Goal: Check status: Check status

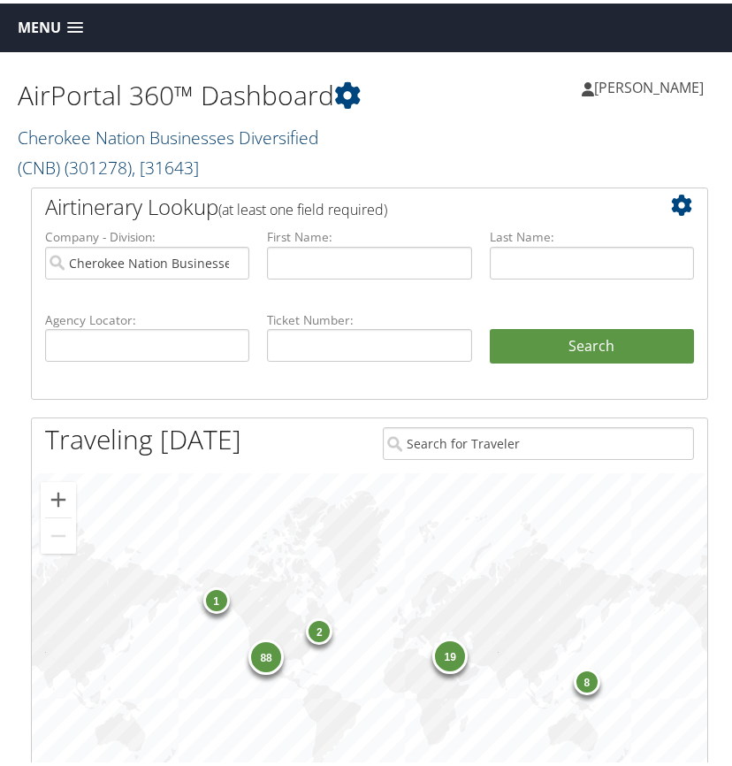
click at [146, 134] on link "Cherokee Nation Businesses Diversified (CNB) ( 301278 ) , [ 31643 ]" at bounding box center [168, 149] width 301 height 54
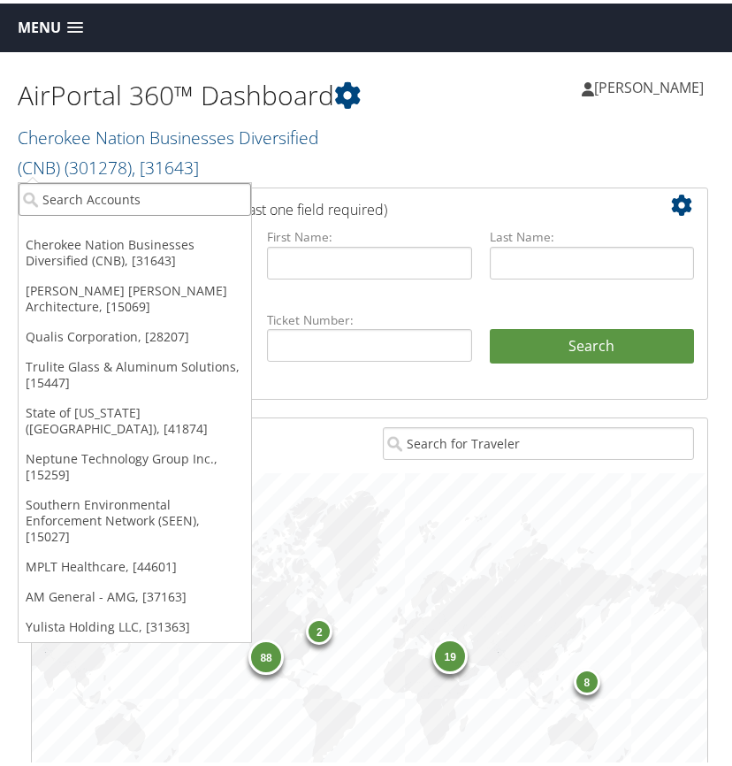
click at [75, 198] on input "search" at bounding box center [135, 196] width 233 height 33
click at [106, 195] on input "search" at bounding box center [135, 196] width 233 height 33
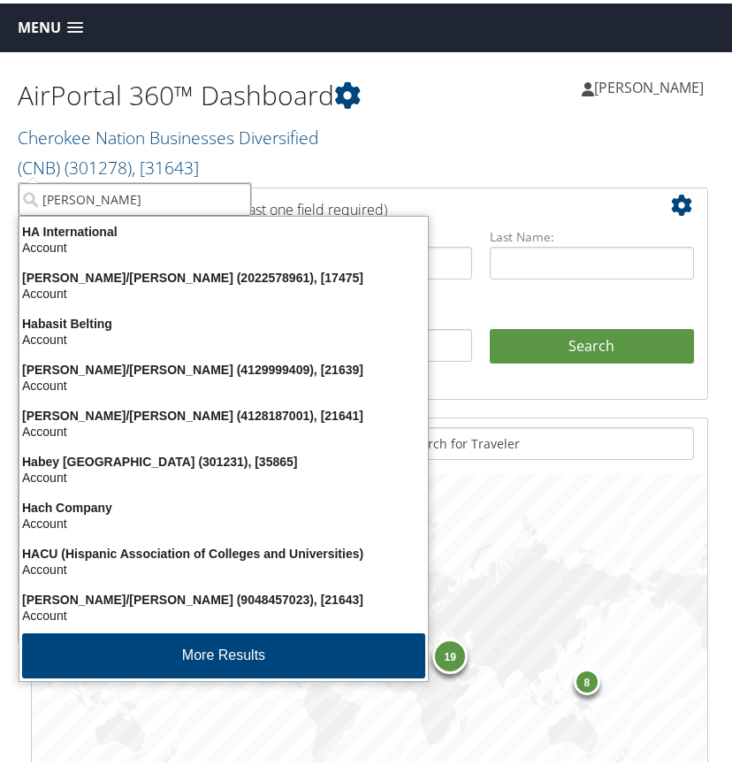
type input "hagerty"
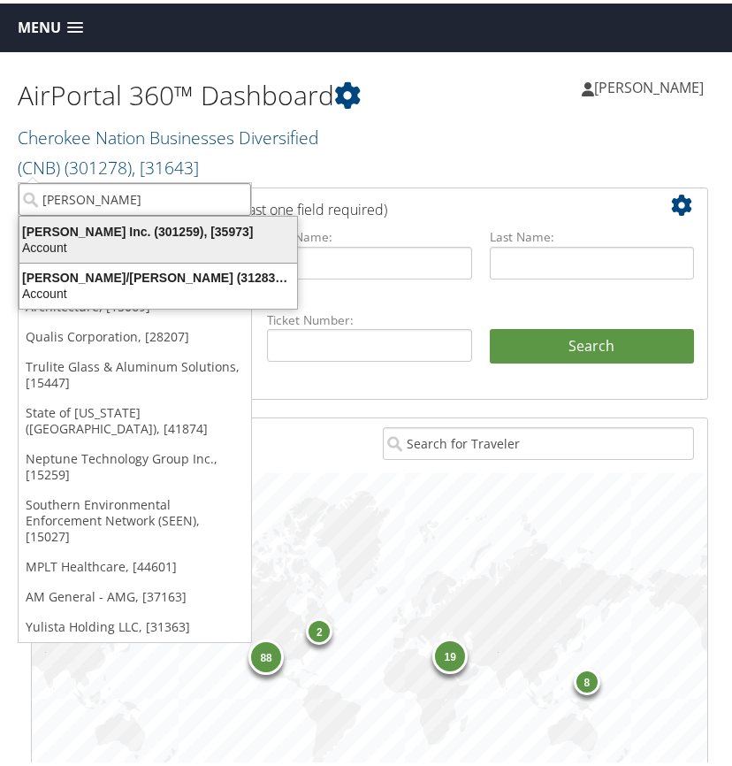
click at [105, 233] on div "Hagerty Inc. (301259), [35973]" at bounding box center [158, 228] width 299 height 16
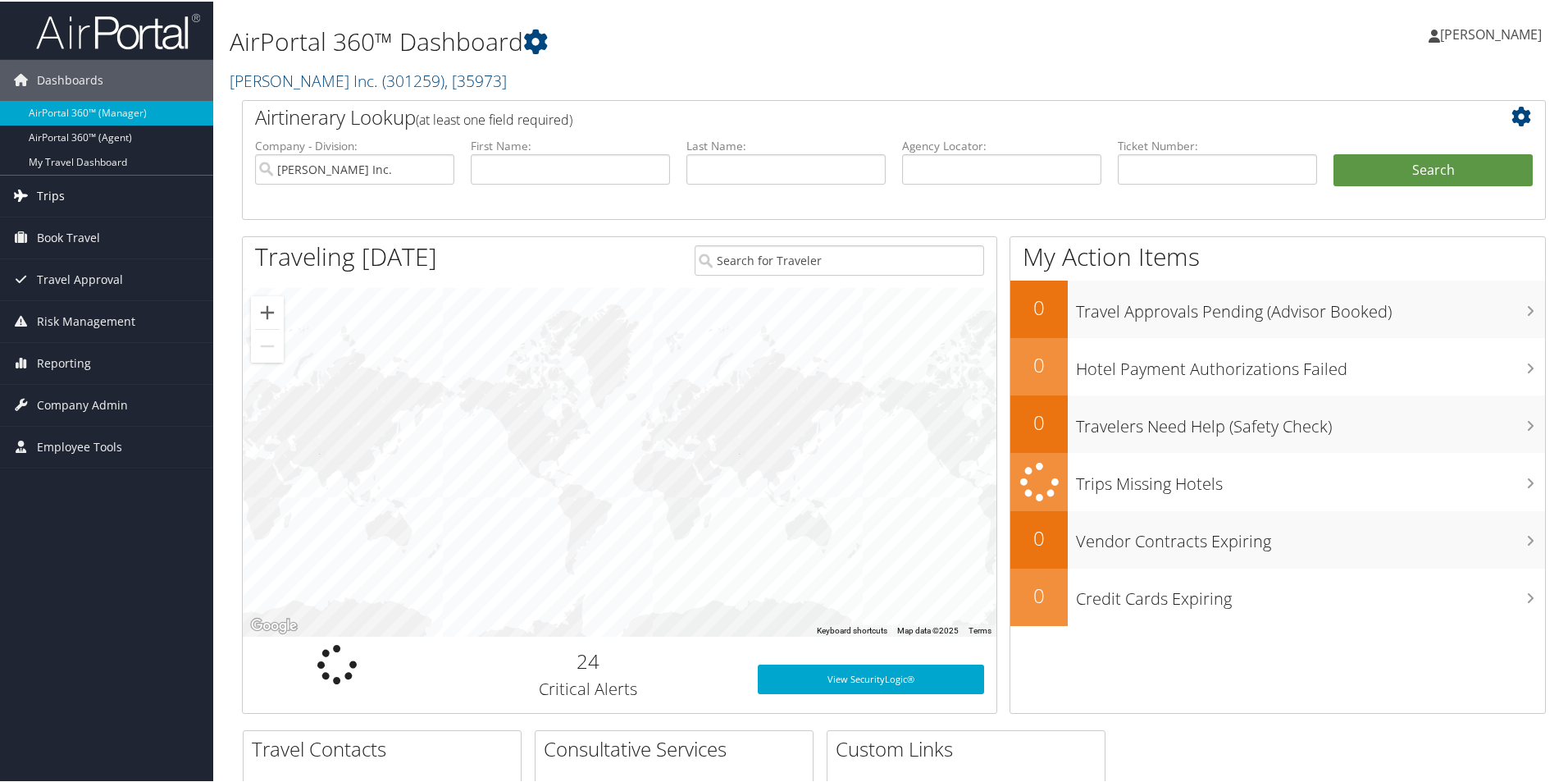
click at [67, 190] on link "Trips" at bounding box center [107, 195] width 213 height 41
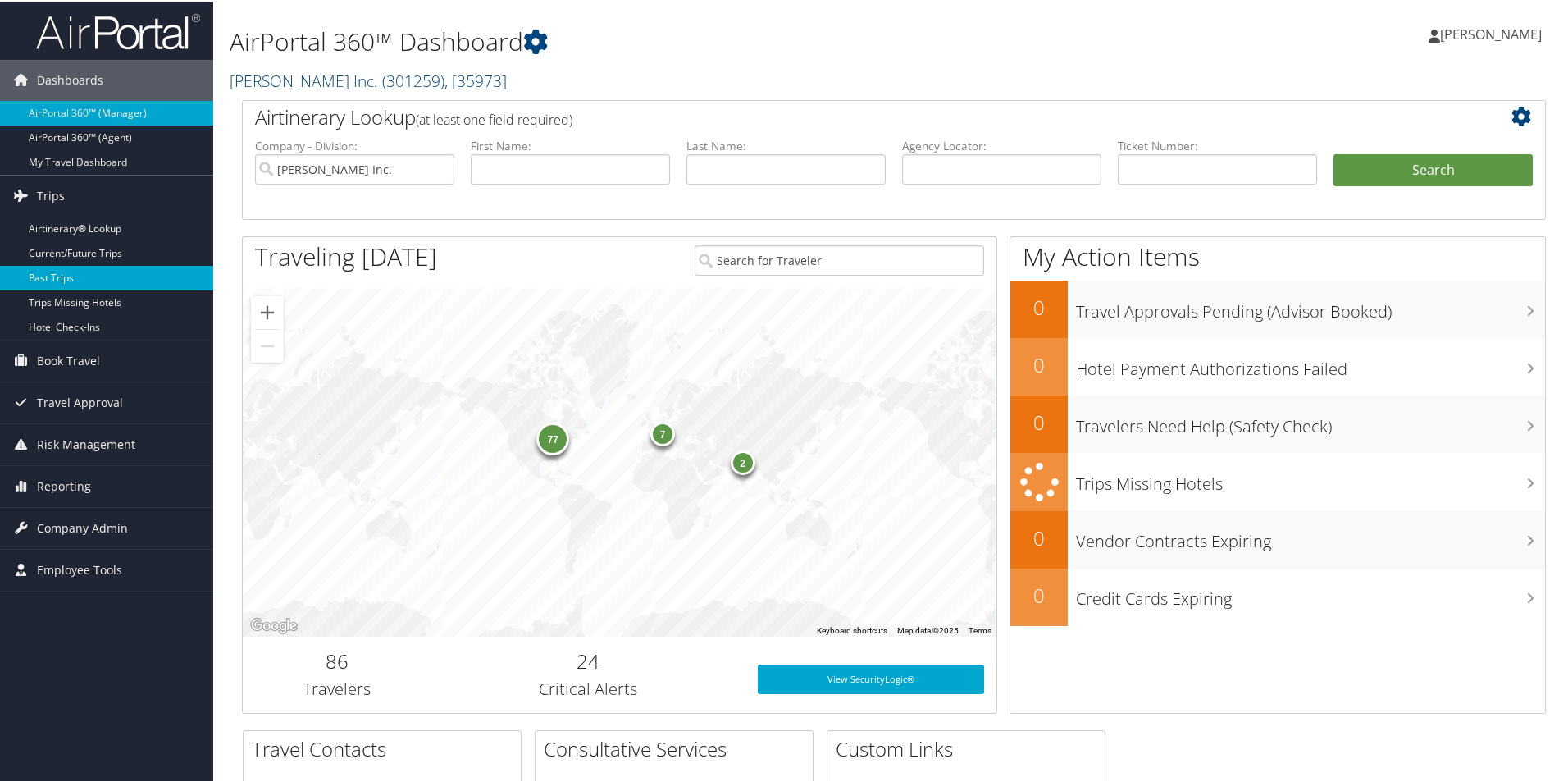
click at [77, 276] on link "Past Trips" at bounding box center [107, 276] width 213 height 25
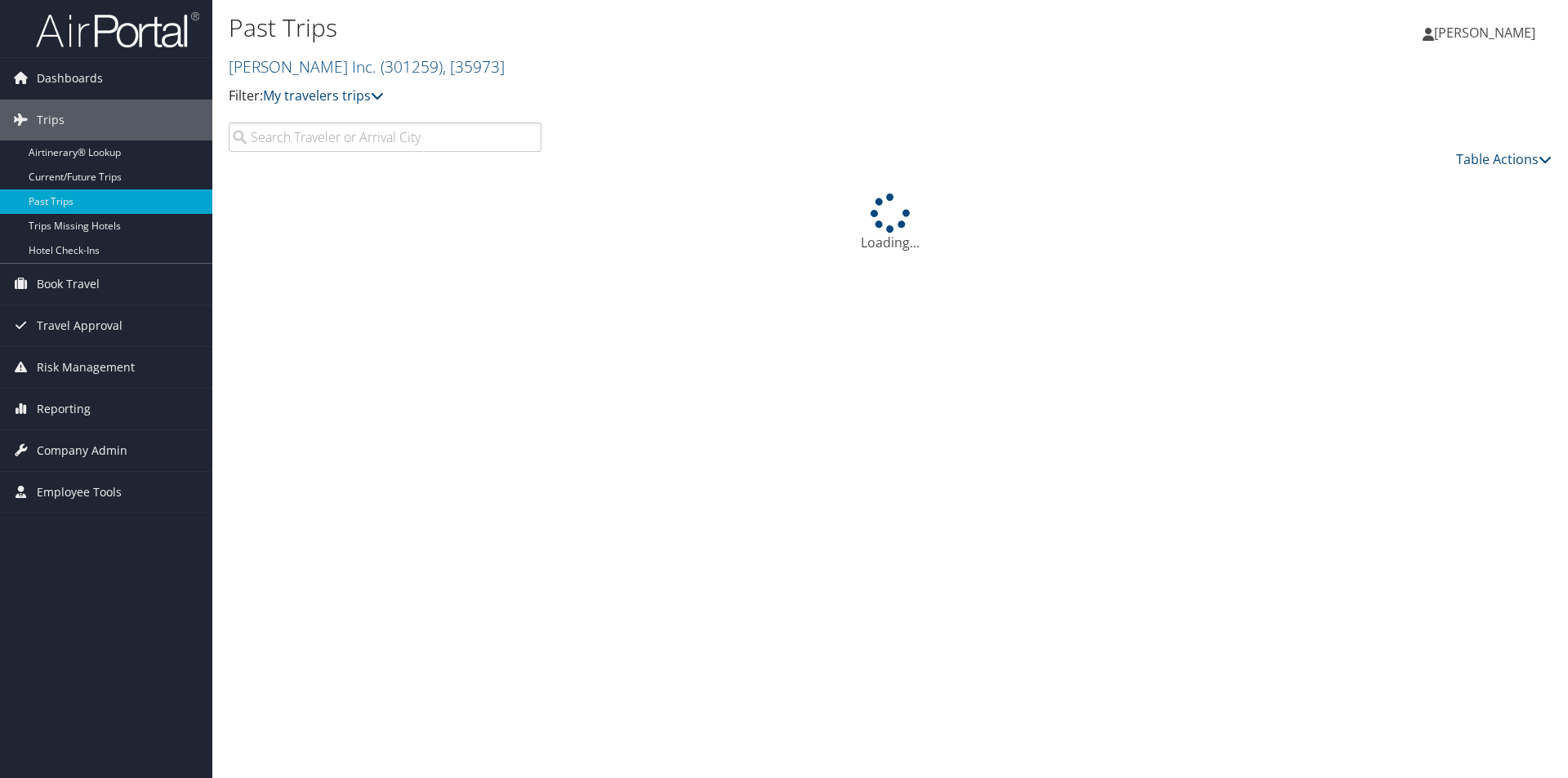
click at [288, 138] on input "search" at bounding box center [385, 138] width 313 height 30
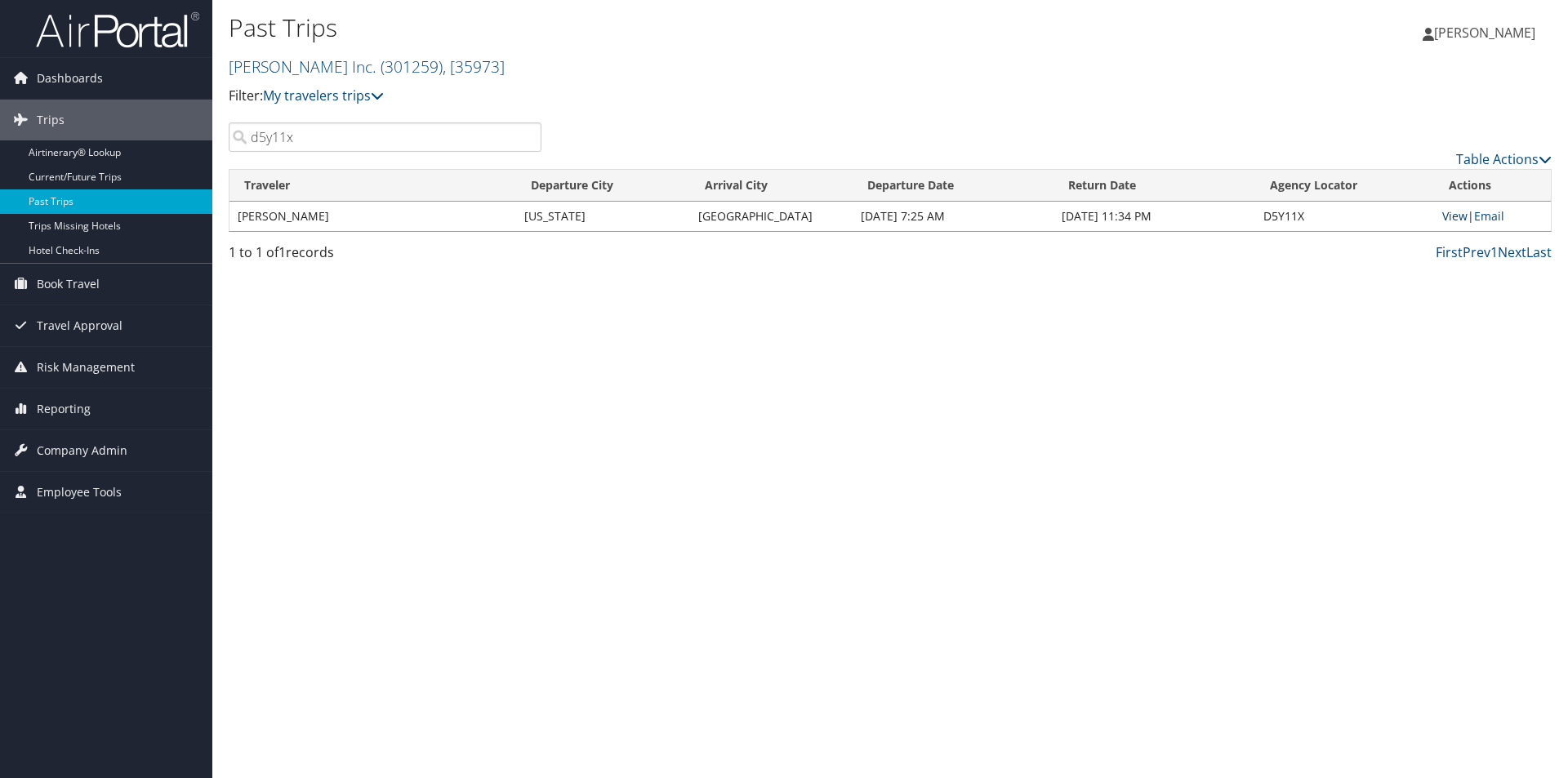
type input "d5y11x"
click at [1457, 214] on link "View" at bounding box center [1454, 216] width 25 height 16
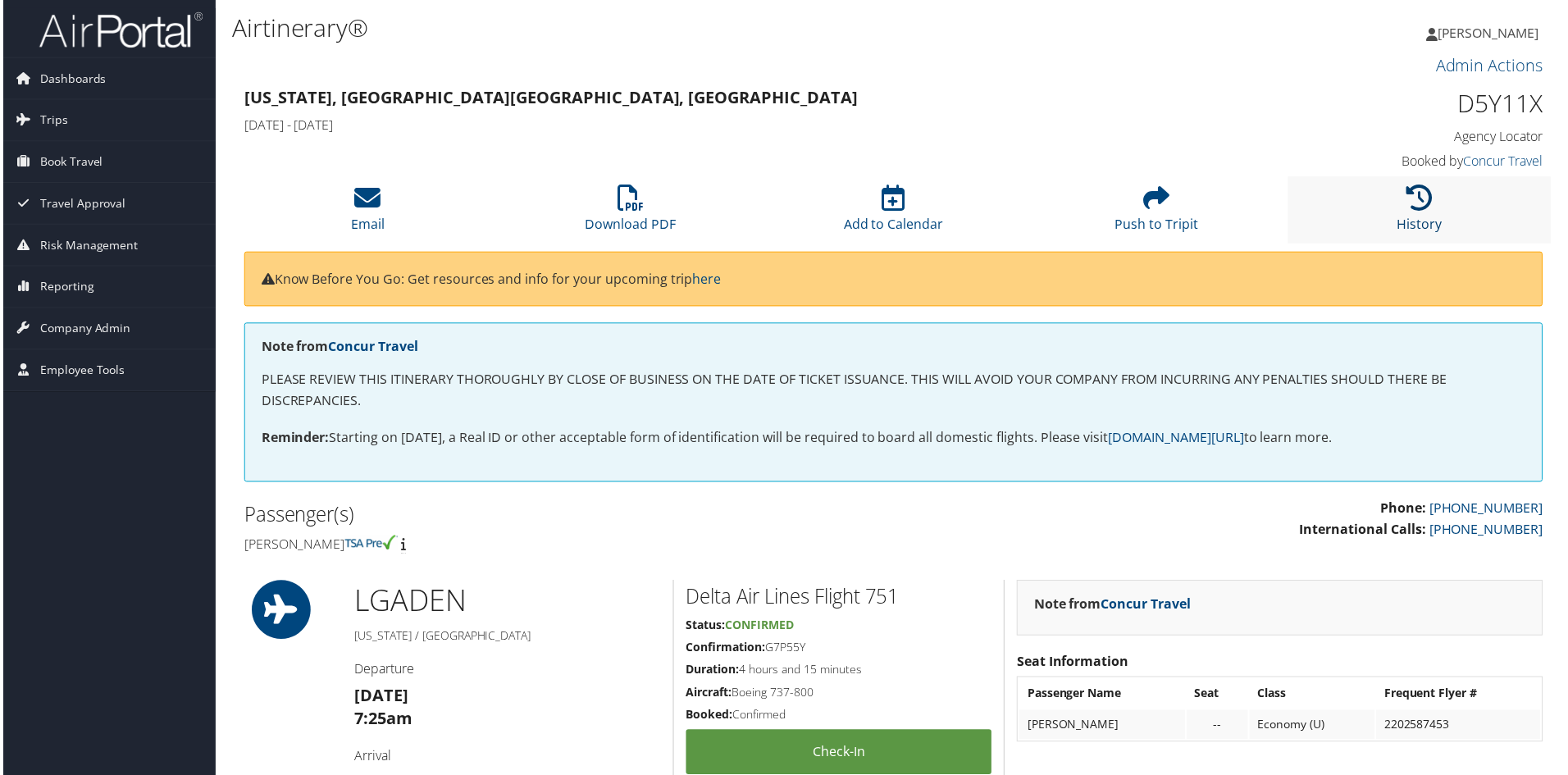
click at [1415, 194] on icon at bounding box center [1422, 198] width 26 height 26
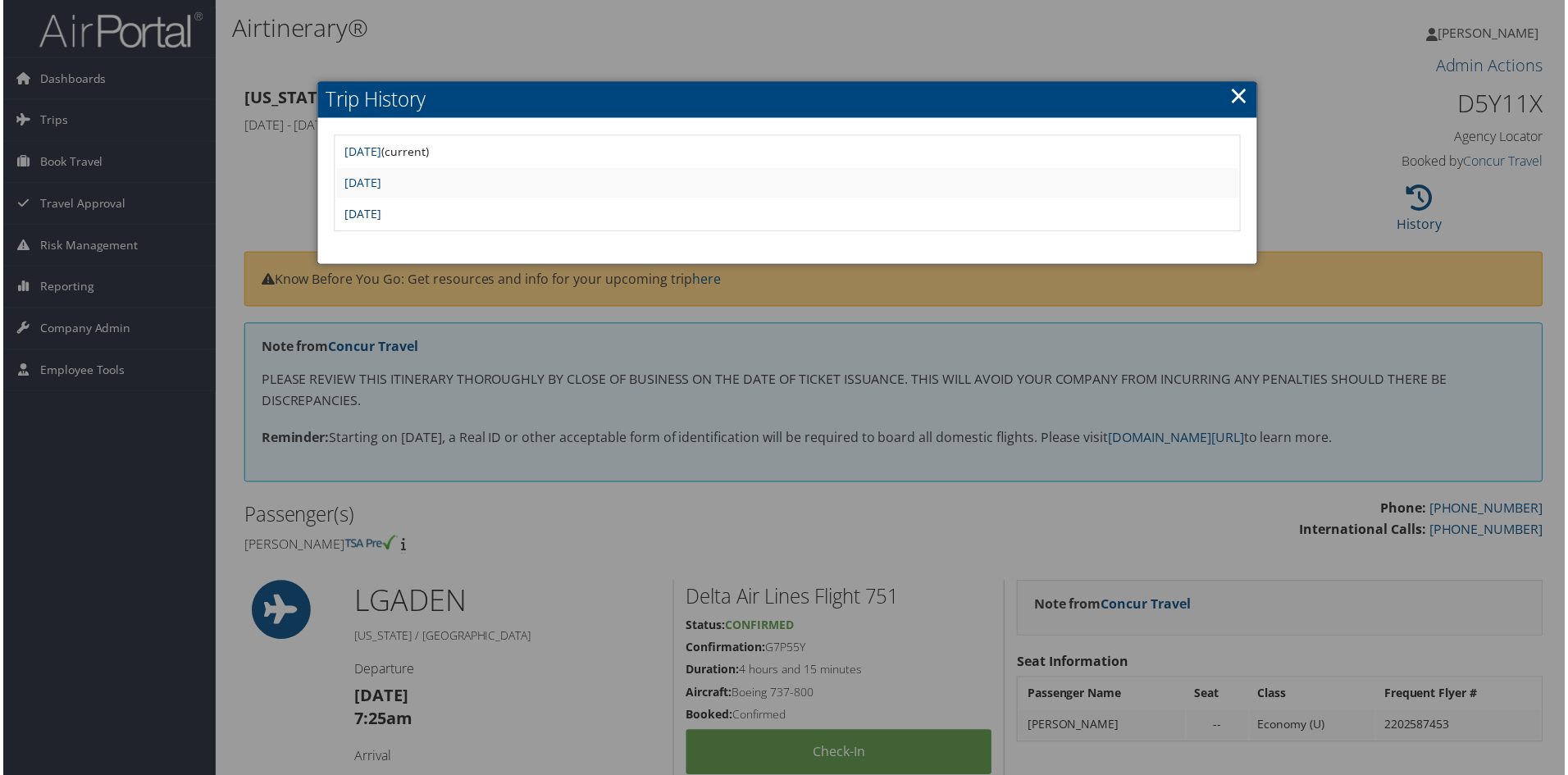
click at [380, 215] on link "Fri Aug 22 10:04:50 MDT 2025" at bounding box center [362, 214] width 37 height 16
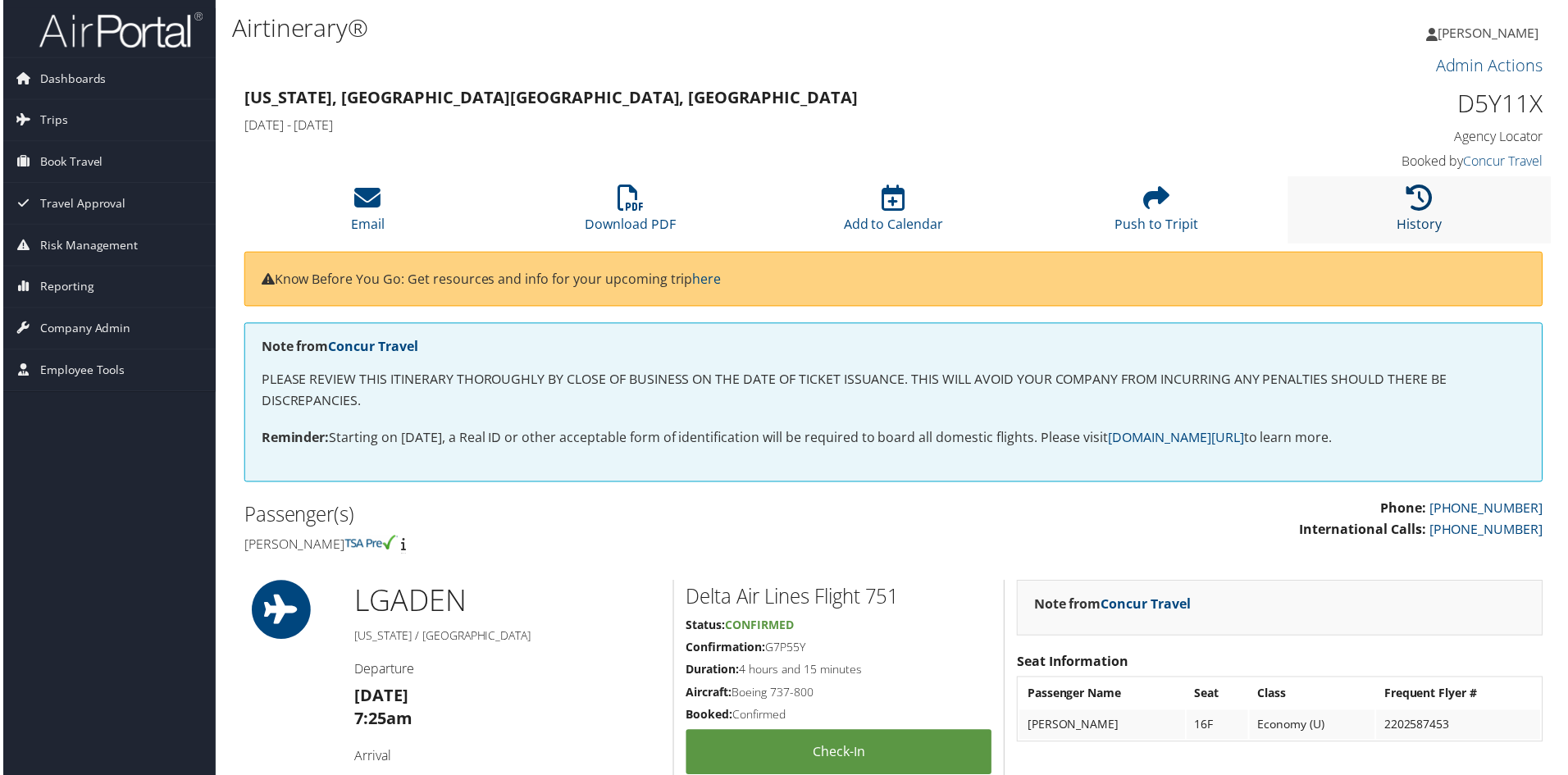
click at [1412, 198] on icon at bounding box center [1422, 198] width 26 height 26
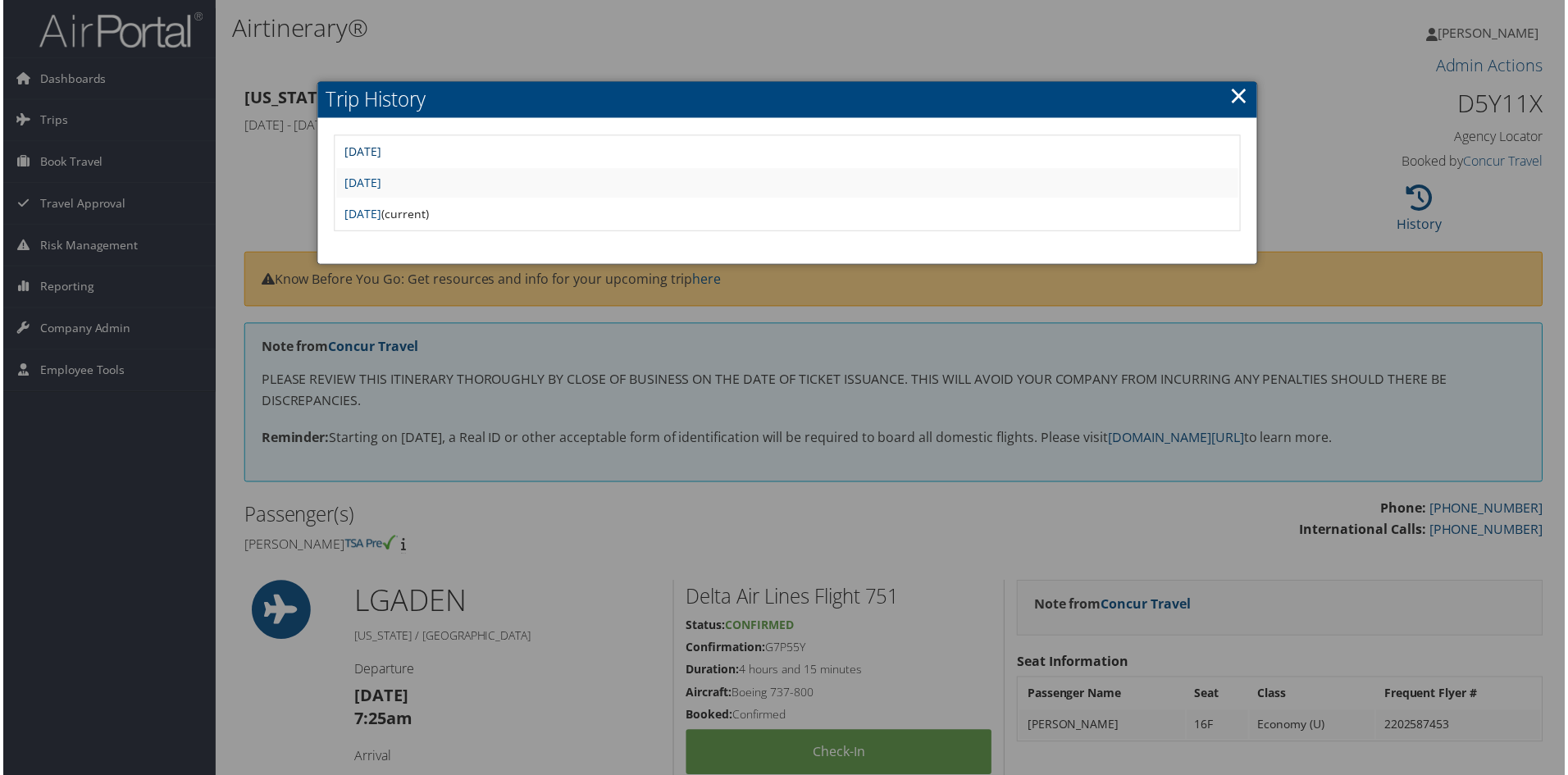
click at [380, 148] on link "[DATE]" at bounding box center [362, 152] width 37 height 16
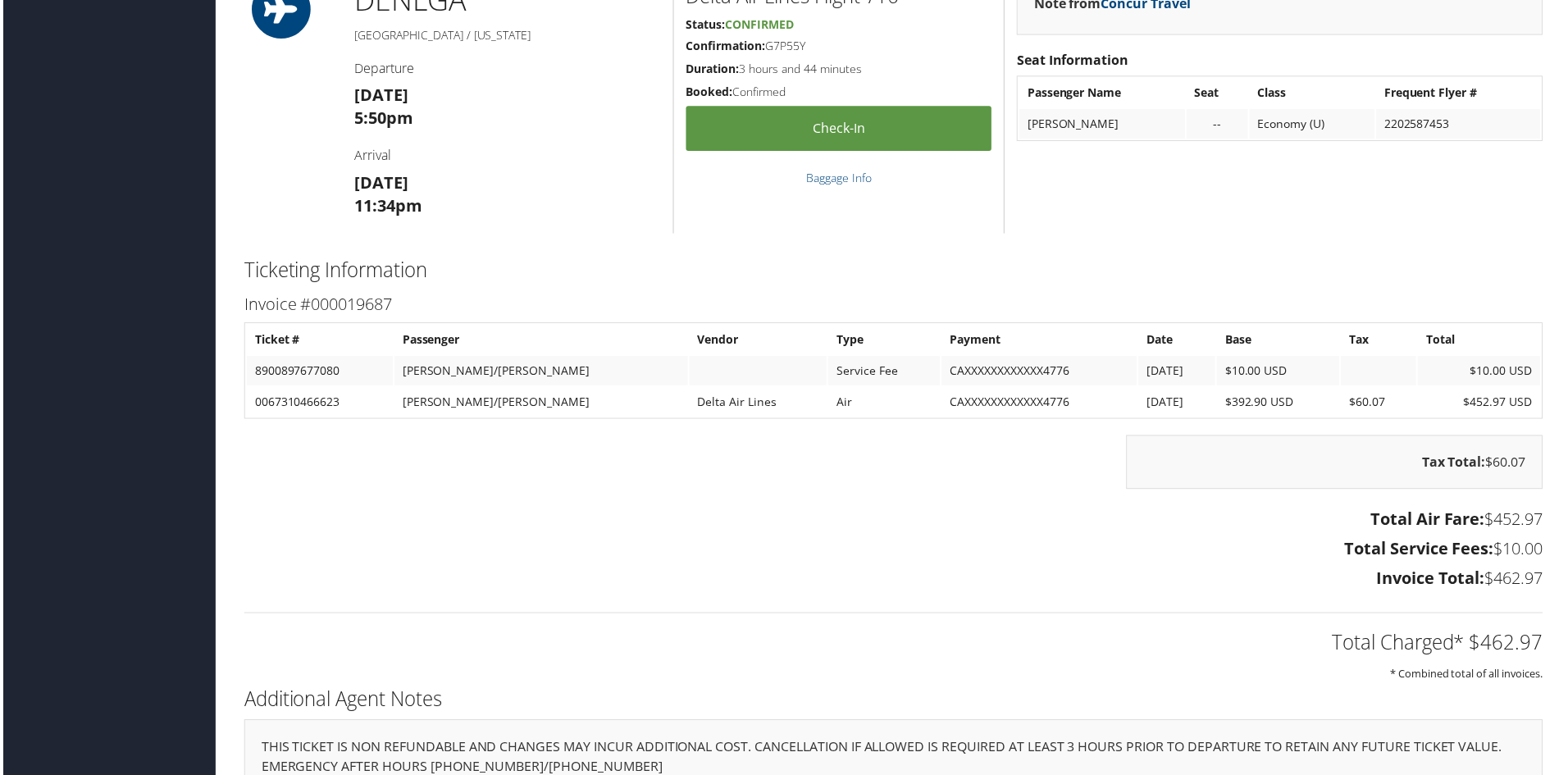
scroll to position [1212, 0]
